Goal: Download file/media

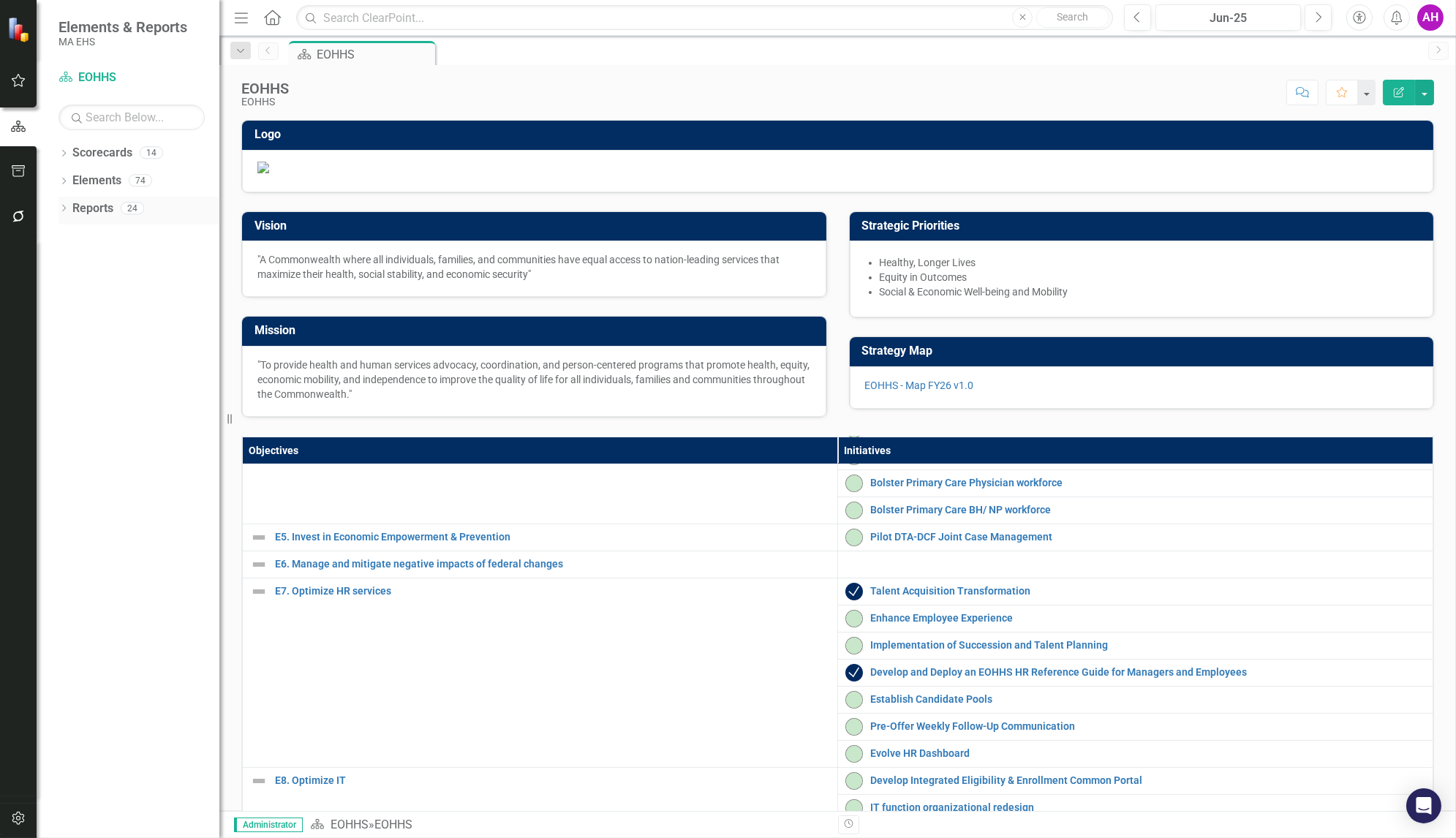
click at [63, 203] on div "Dropdown Reports 24" at bounding box center [139, 210] width 161 height 28
click at [65, 208] on icon "Dropdown" at bounding box center [63, 209] width 10 height 8
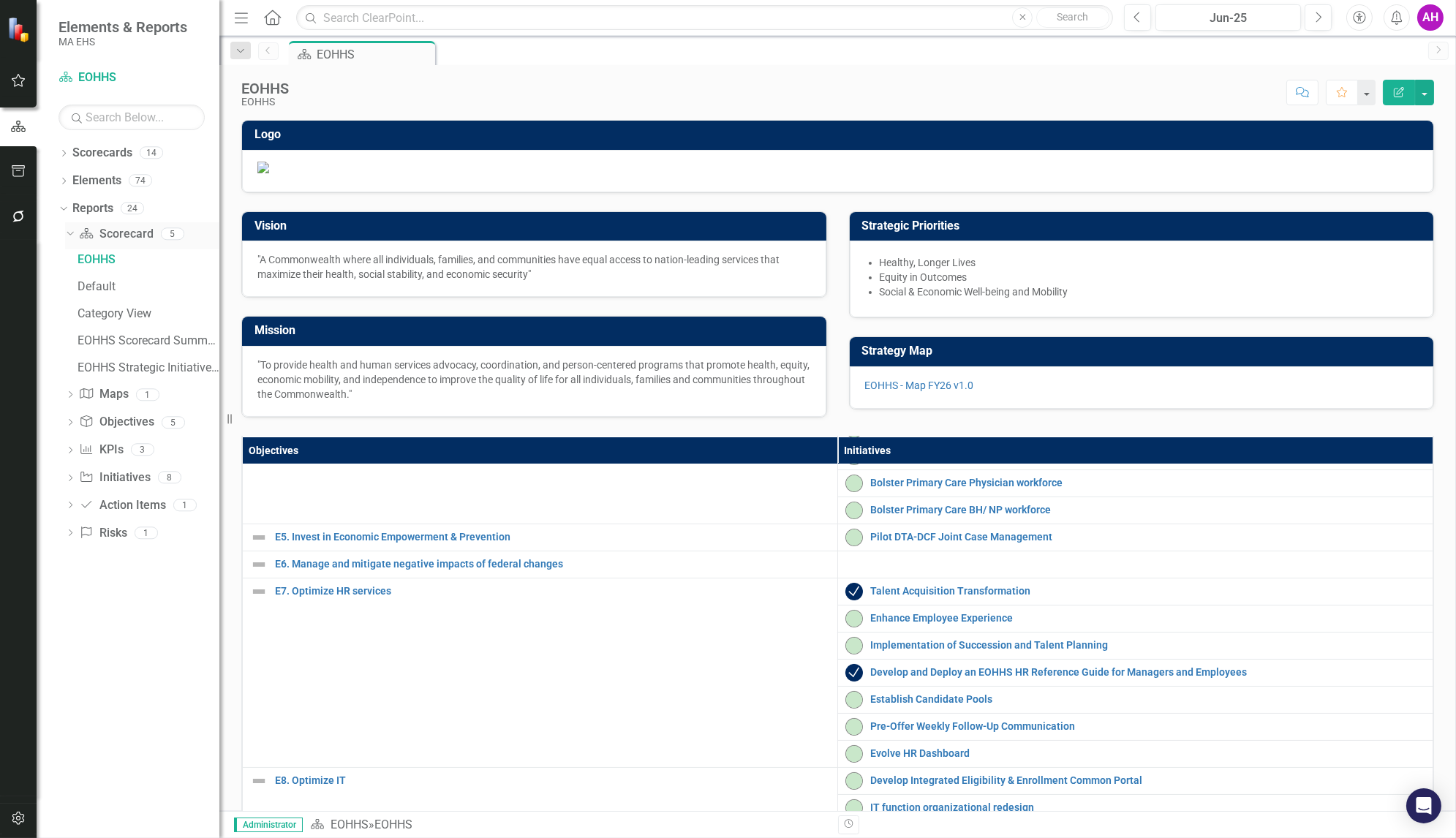
click at [110, 230] on link "Scorecard Scorecard" at bounding box center [116, 234] width 74 height 17
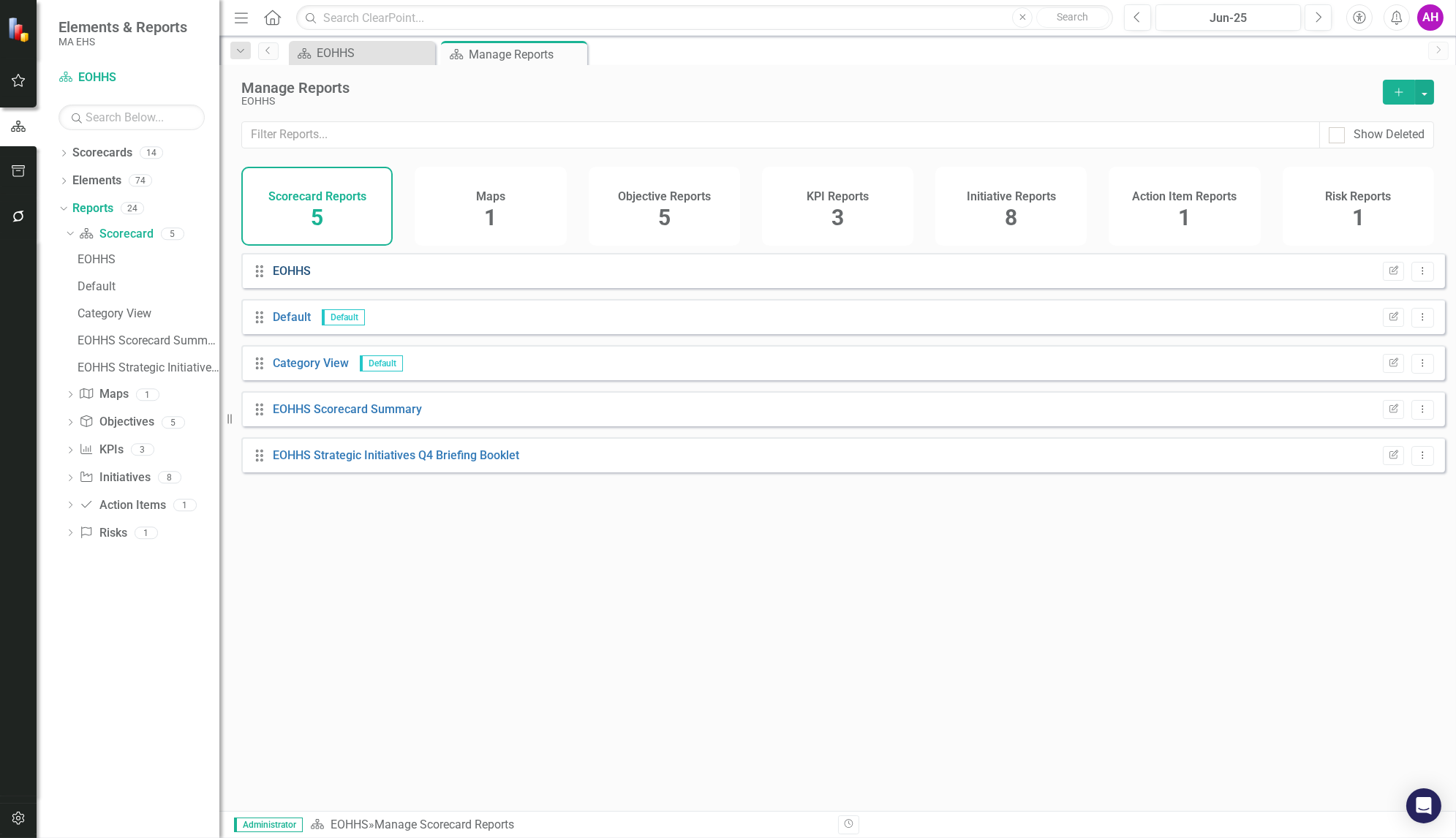
click at [307, 278] on link "EOHHS" at bounding box center [292, 271] width 38 height 14
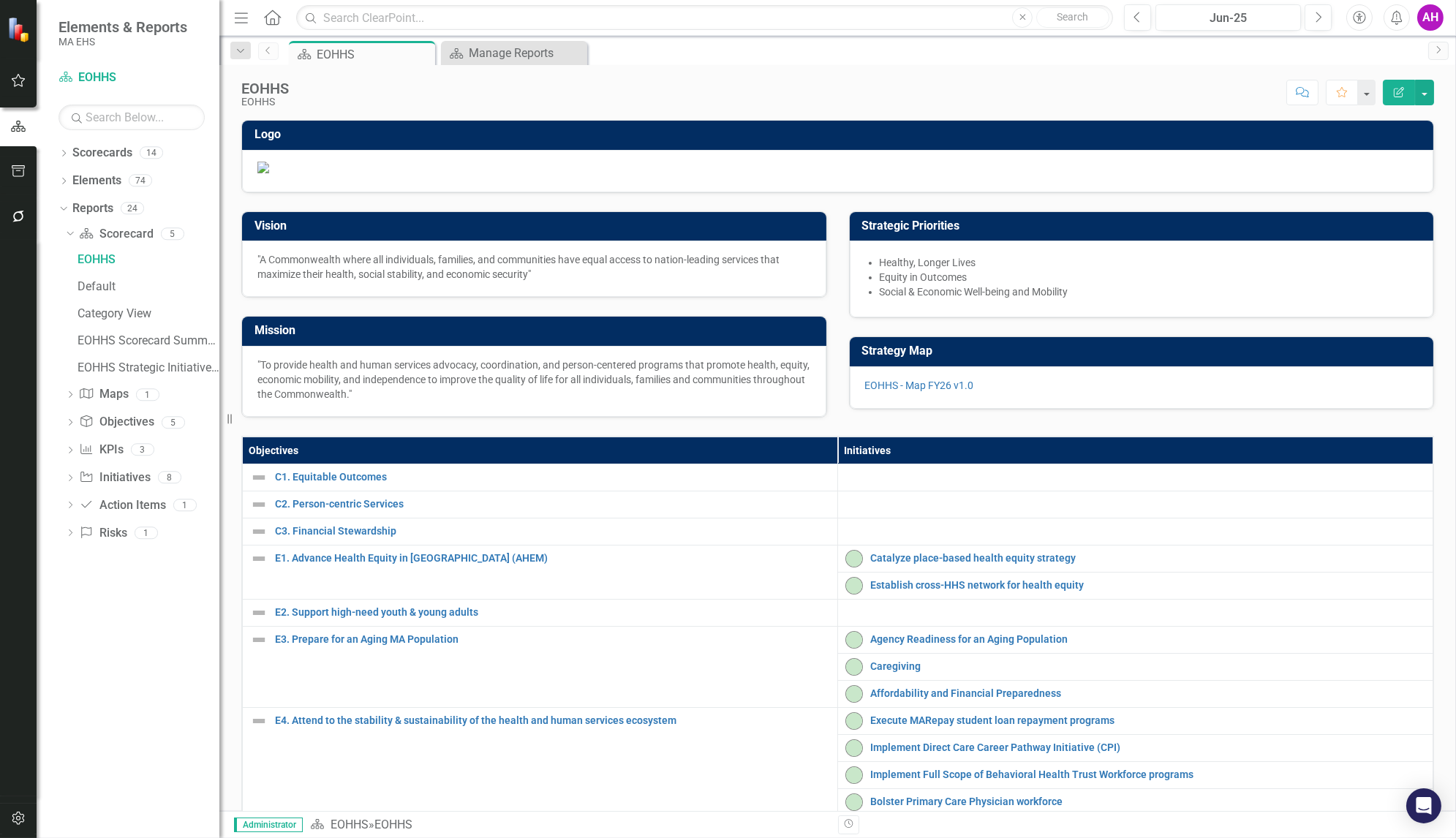
click at [271, 49] on icon "Previous" at bounding box center [268, 50] width 12 height 9
click at [96, 211] on link "Reports" at bounding box center [93, 208] width 41 height 17
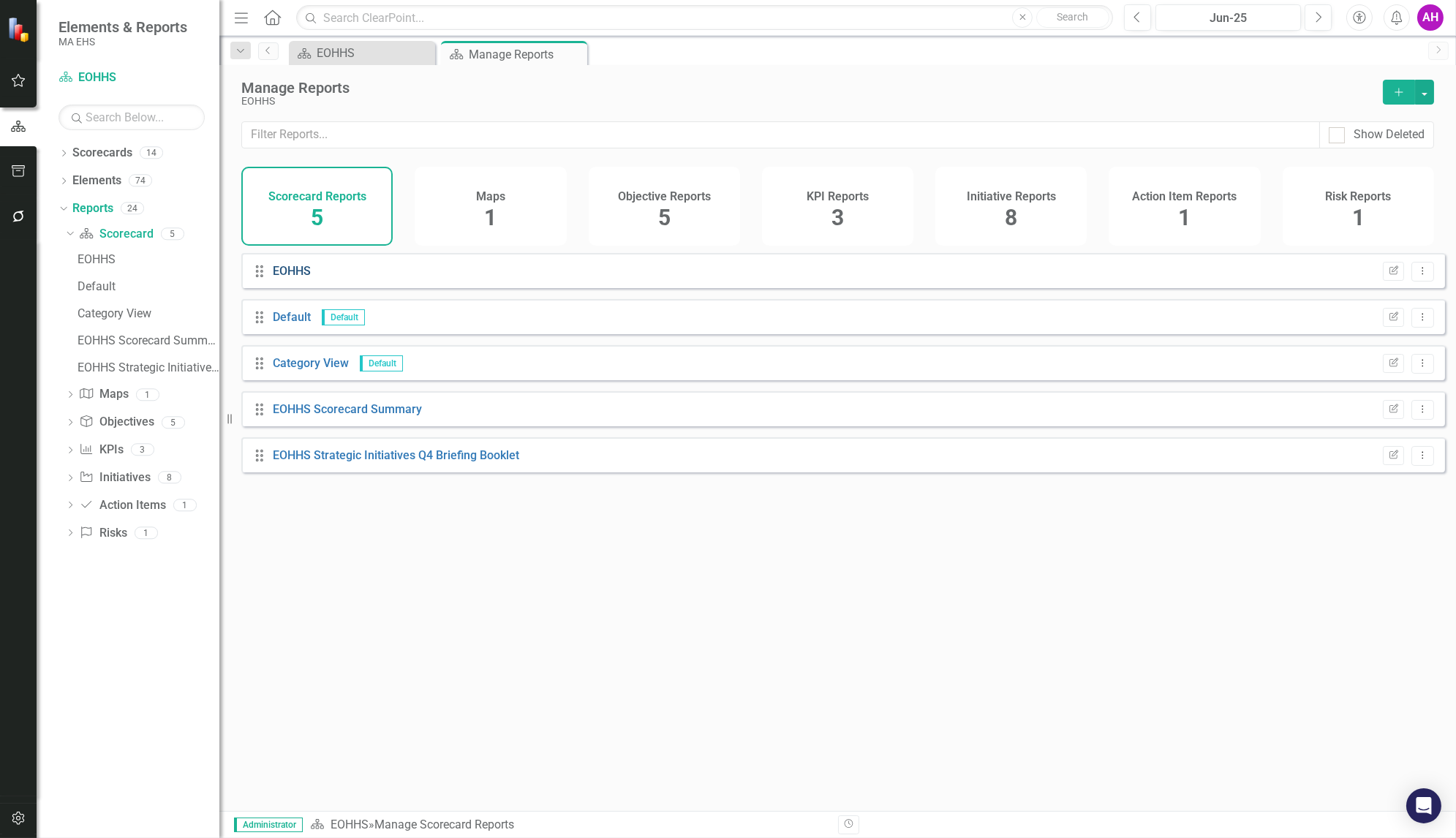
click at [289, 277] on link "EOHHS" at bounding box center [292, 271] width 38 height 14
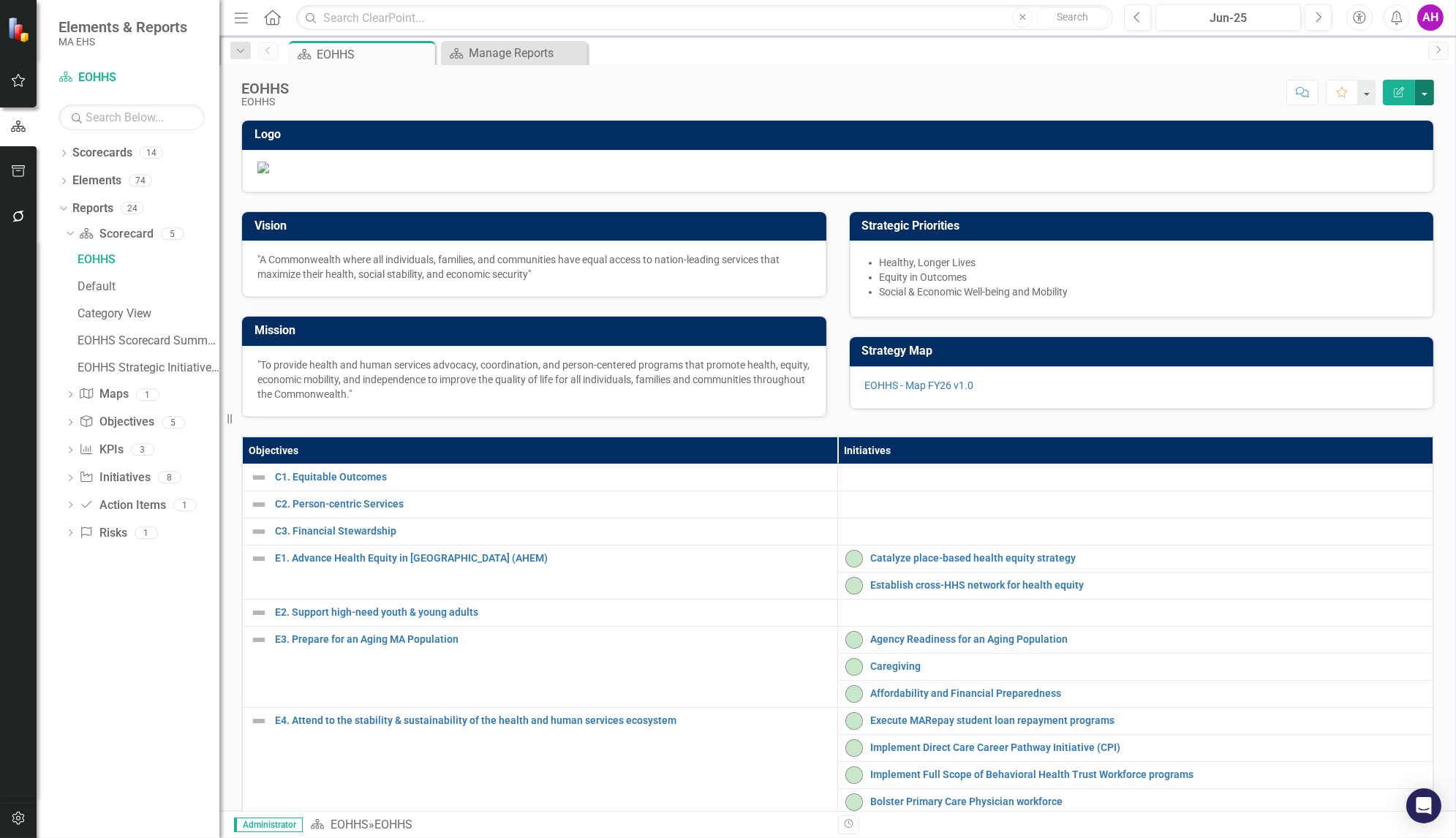
click at [1422, 102] on button "button" at bounding box center [1424, 92] width 19 height 25
click at [1385, 205] on link "PDF Export to PDF" at bounding box center [1374, 204] width 118 height 27
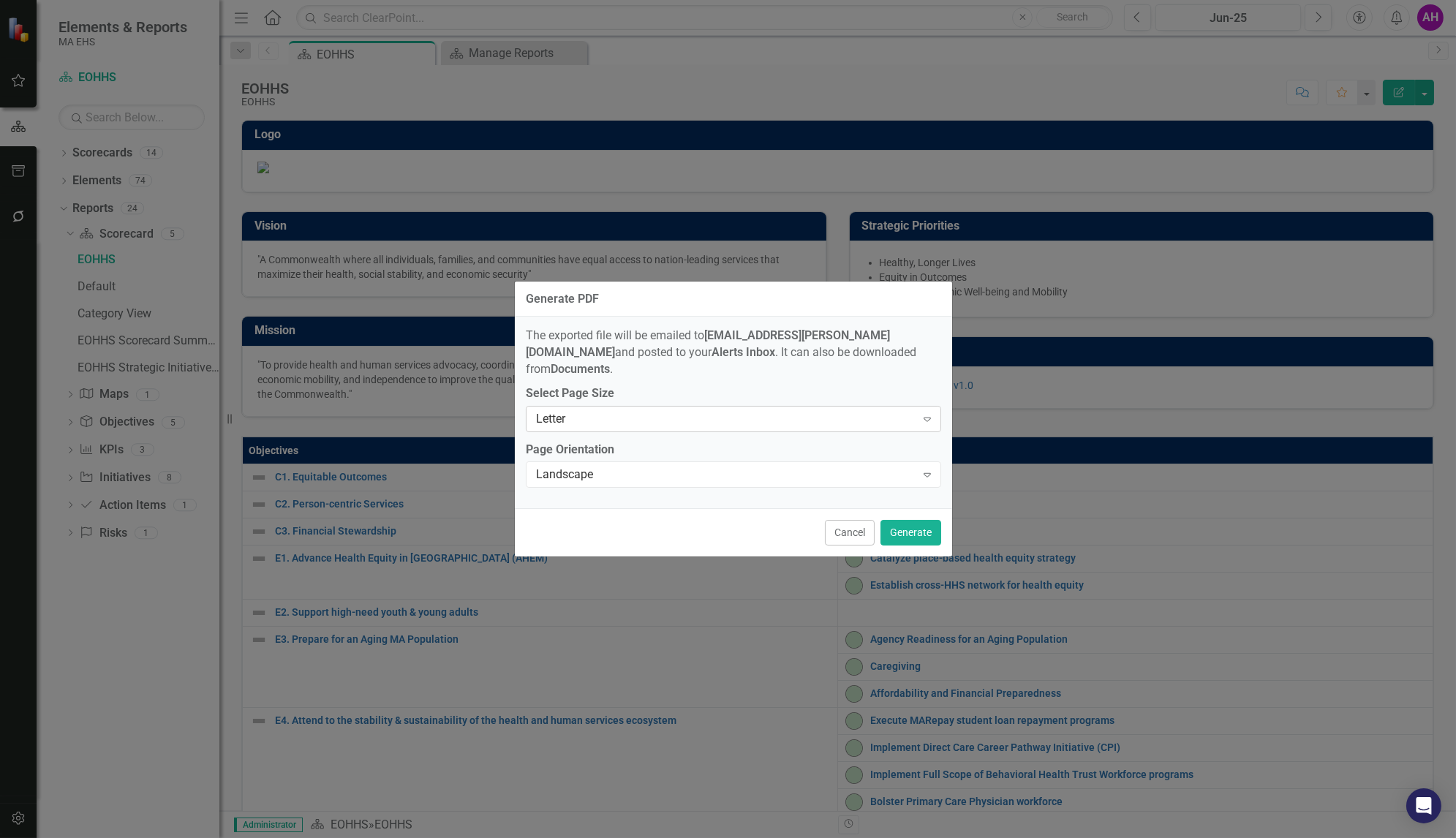
click at [925, 407] on div "Expand" at bounding box center [926, 419] width 26 height 24
click at [923, 526] on button "Generate" at bounding box center [911, 533] width 61 height 25
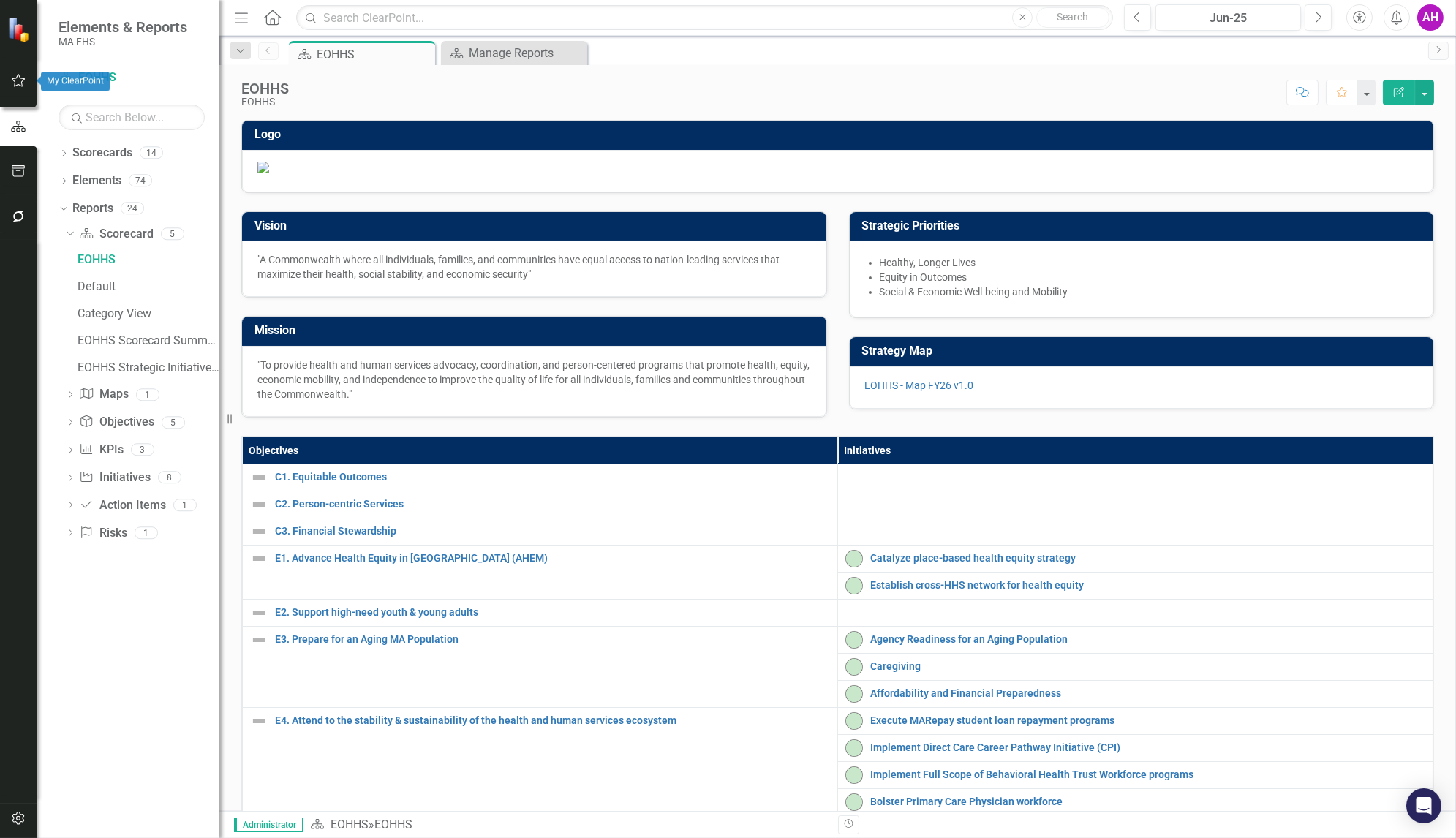
click at [20, 83] on icon "button" at bounding box center [18, 80] width 15 height 12
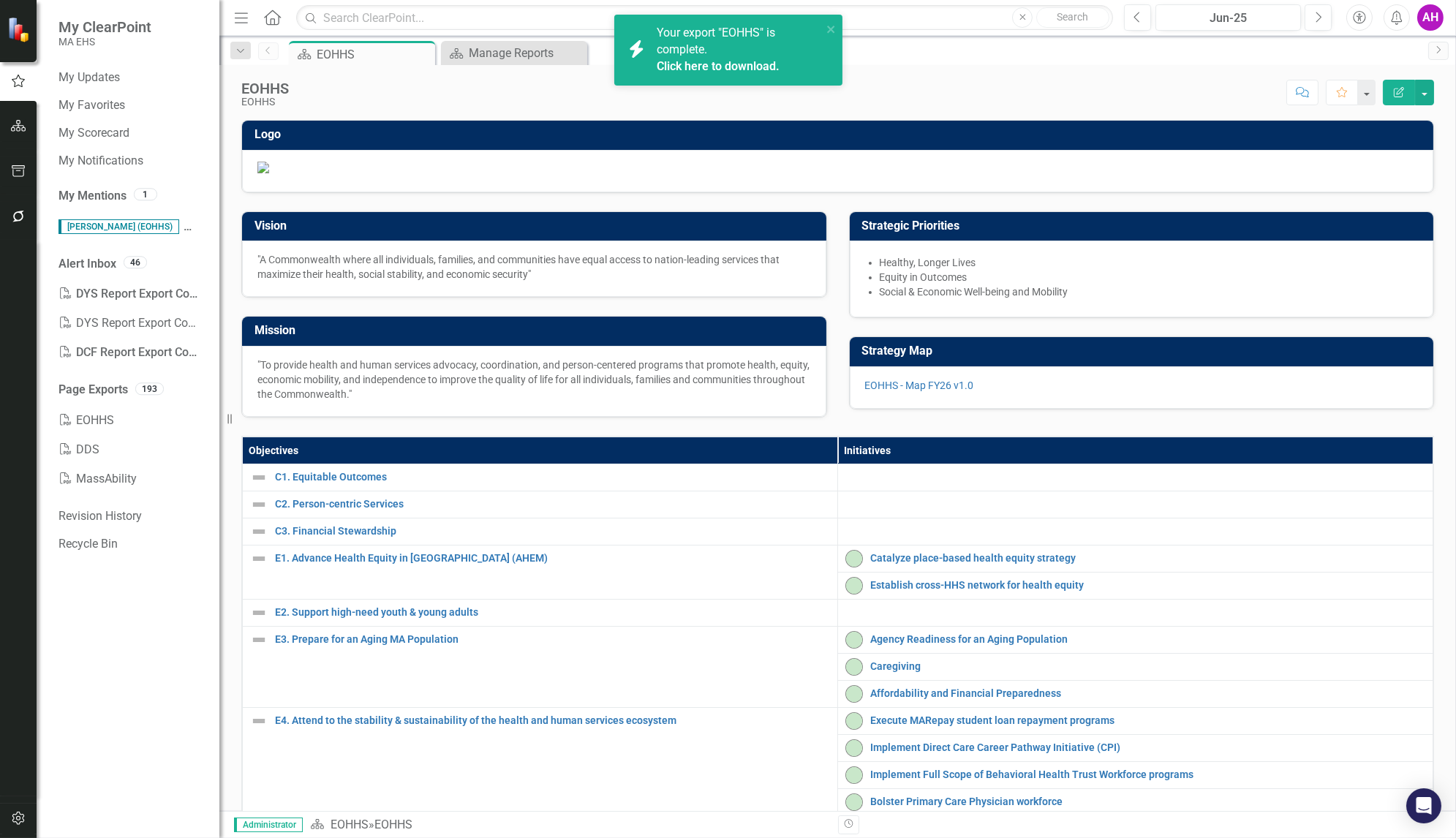
click at [703, 69] on link "Click here to download." at bounding box center [718, 66] width 123 height 14
